Goal: Navigation & Orientation: Understand site structure

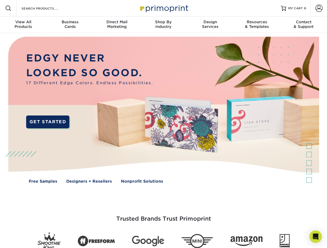
click at [163, 124] on img at bounding box center [163, 114] width 323 height 162
click at [8, 8] on span at bounding box center [8, 8] width 6 height 6
click at [318, 8] on span at bounding box center [318, 8] width 7 height 7
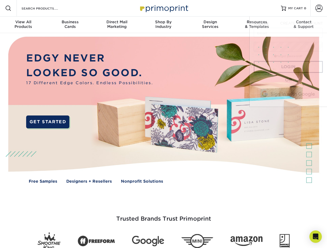
click at [23, 25] on div "View All Products" at bounding box center [23, 24] width 47 height 9
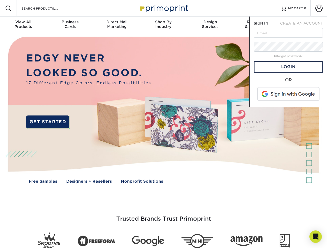
click at [70, 25] on div "Business Cards" at bounding box center [70, 24] width 47 height 9
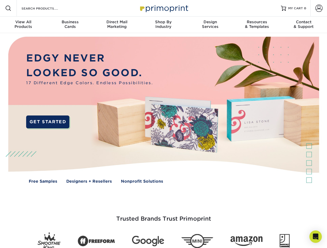
click at [117, 25] on div "Direct Mail Marketing" at bounding box center [116, 24] width 47 height 9
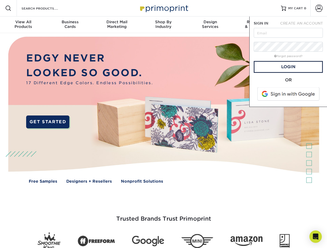
click at [163, 25] on div "Shop By Industry" at bounding box center [163, 24] width 47 height 9
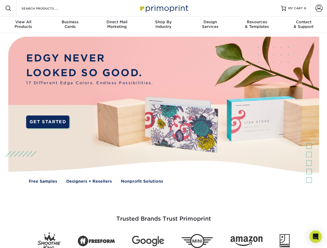
click at [210, 25] on div "Design Services" at bounding box center [210, 24] width 47 height 9
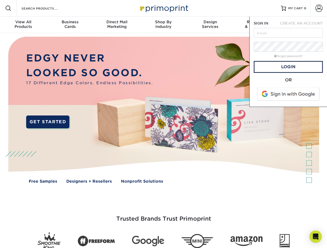
click at [256, 25] on span "SIGN IN" at bounding box center [260, 23] width 14 height 4
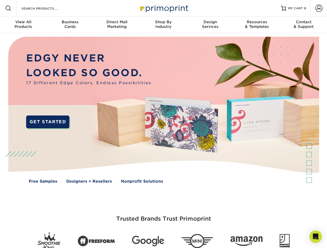
click at [303, 25] on div "Contact & Support" at bounding box center [303, 24] width 47 height 9
